Goal: Check status: Check status

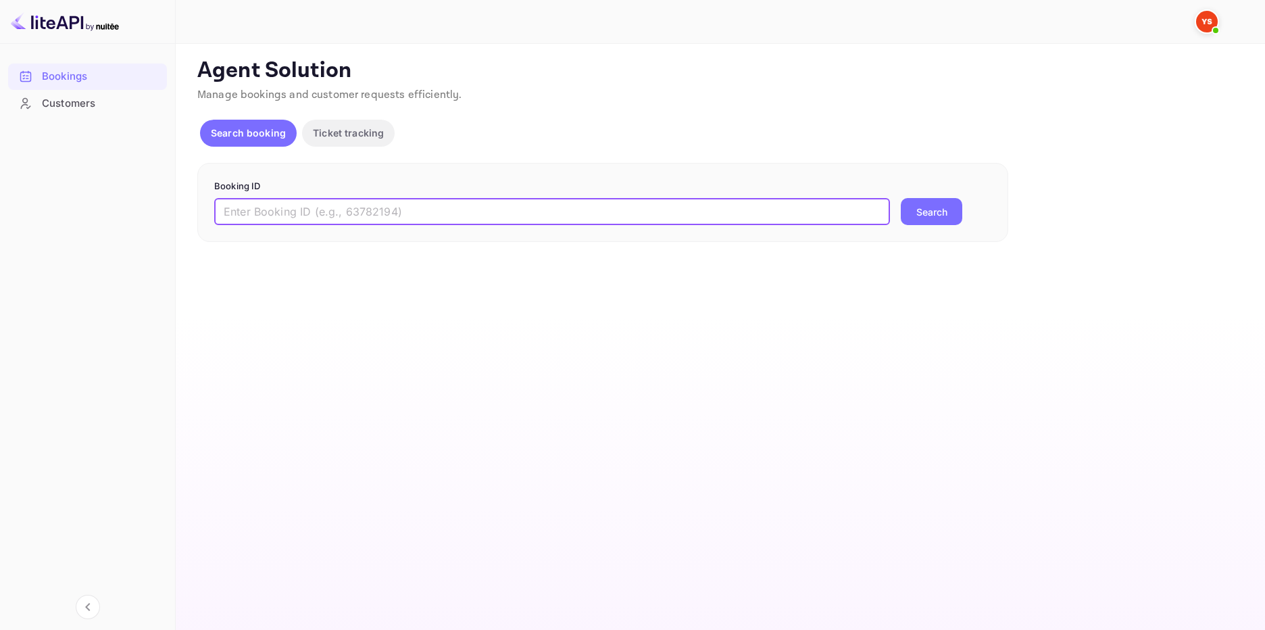
click at [330, 205] on input "text" at bounding box center [552, 211] width 676 height 27
paste input "9850124"
type input "9850124"
click at [930, 203] on button "Search" at bounding box center [932, 211] width 62 height 27
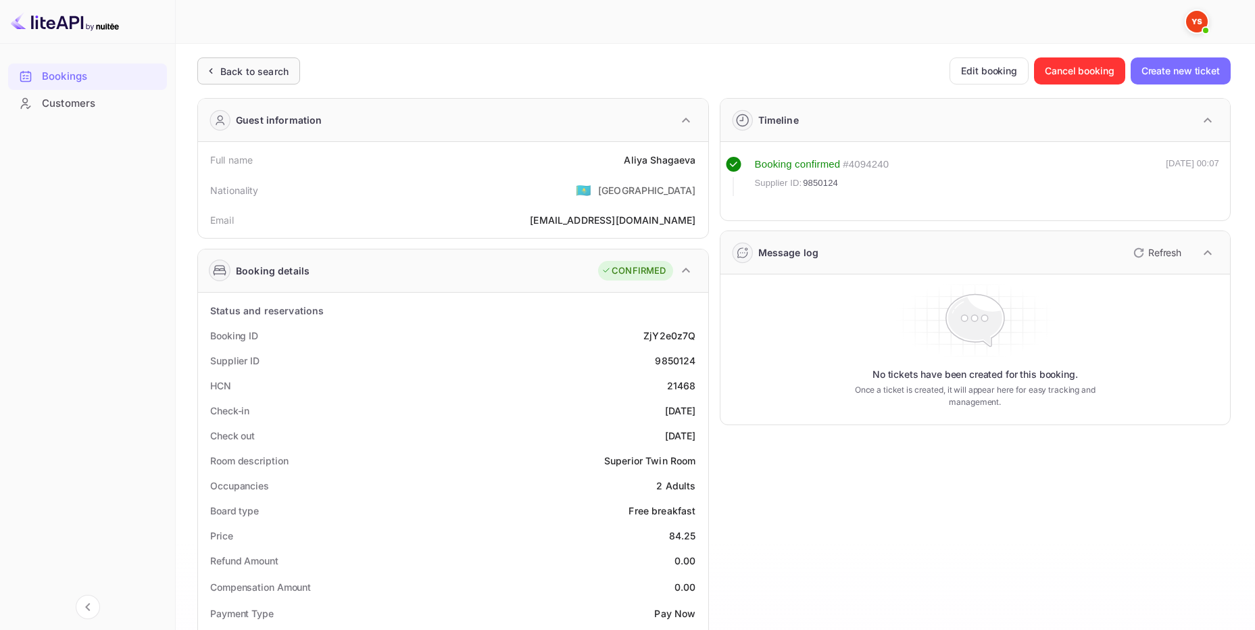
click at [270, 74] on div "Back to search" at bounding box center [254, 71] width 68 height 14
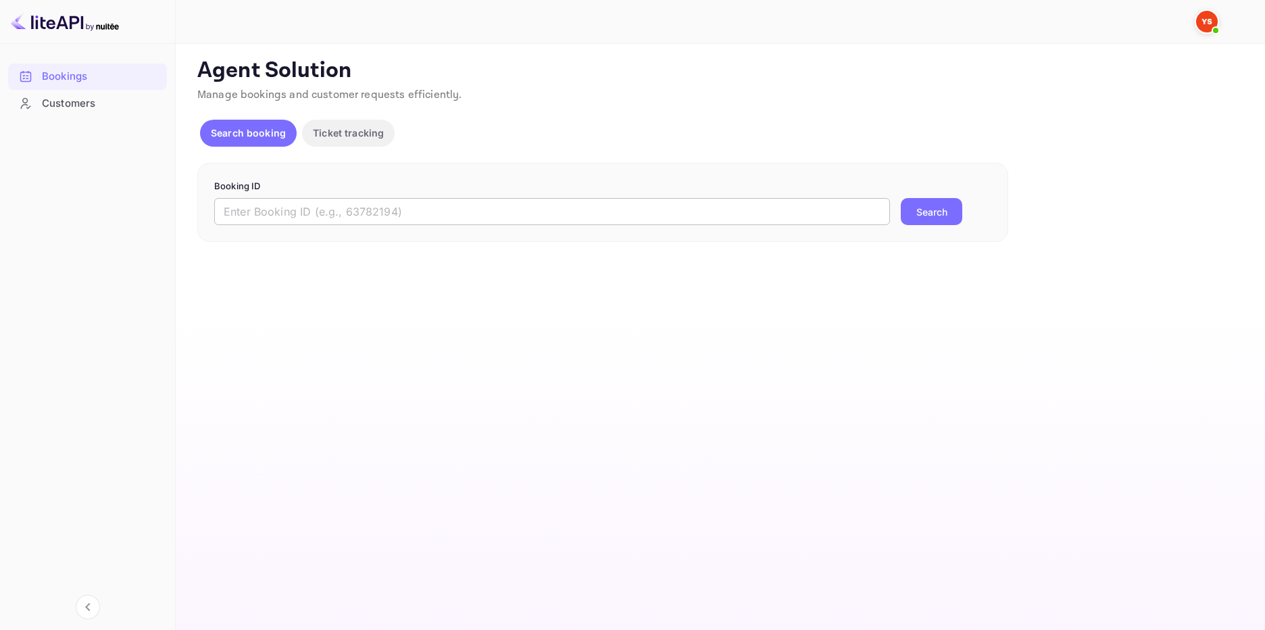
drag, startPoint x: 358, startPoint y: 215, endPoint x: 364, endPoint y: 211, distance: 7.3
click at [360, 214] on input "text" at bounding box center [552, 211] width 676 height 27
paste input "9545375"
type input "9545375"
click at [946, 216] on button "Search" at bounding box center [932, 211] width 62 height 27
